Goal: Task Accomplishment & Management: Manage account settings

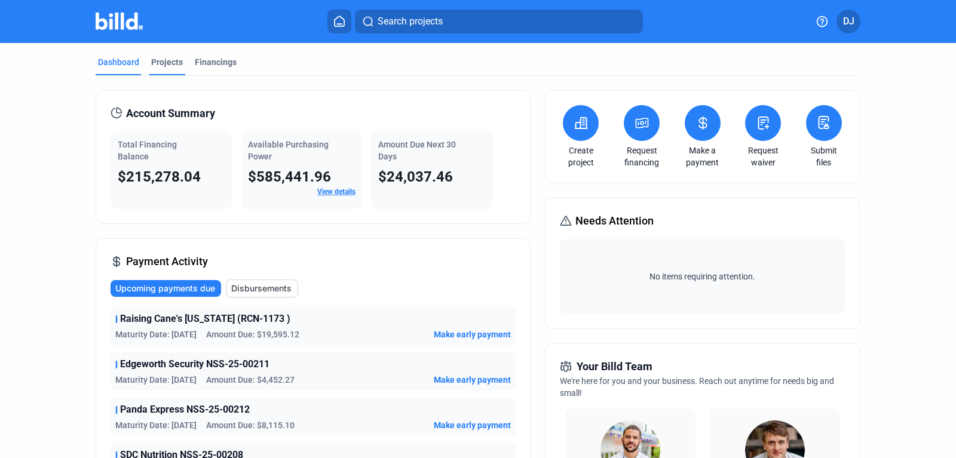
click at [164, 64] on div "Projects" at bounding box center [167, 62] width 32 height 12
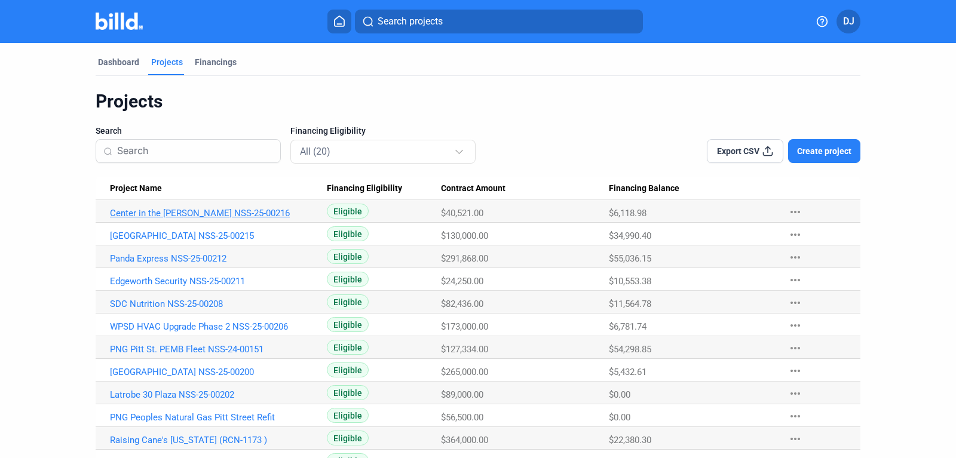
click at [210, 215] on link "Center in the [PERSON_NAME] NSS-25-00216" at bounding box center [218, 213] width 217 height 11
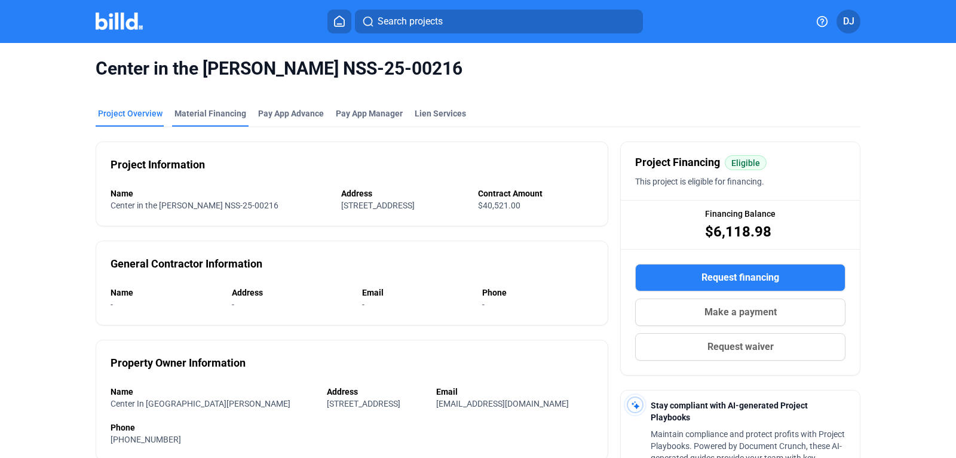
click at [206, 113] on div "Material Financing" at bounding box center [211, 114] width 72 height 12
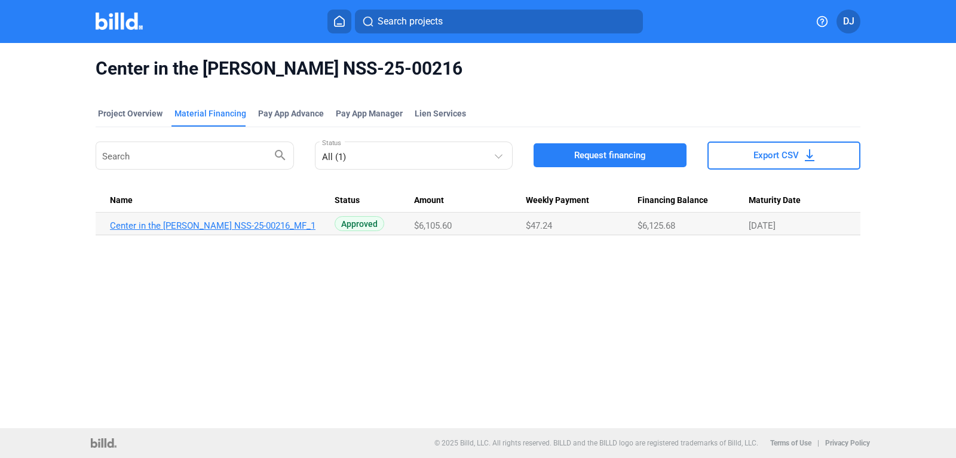
click at [237, 227] on link "Center in the [PERSON_NAME] NSS-25-00216_MF_1" at bounding box center [218, 226] width 217 height 11
